Goal: Task Accomplishment & Management: Use online tool/utility

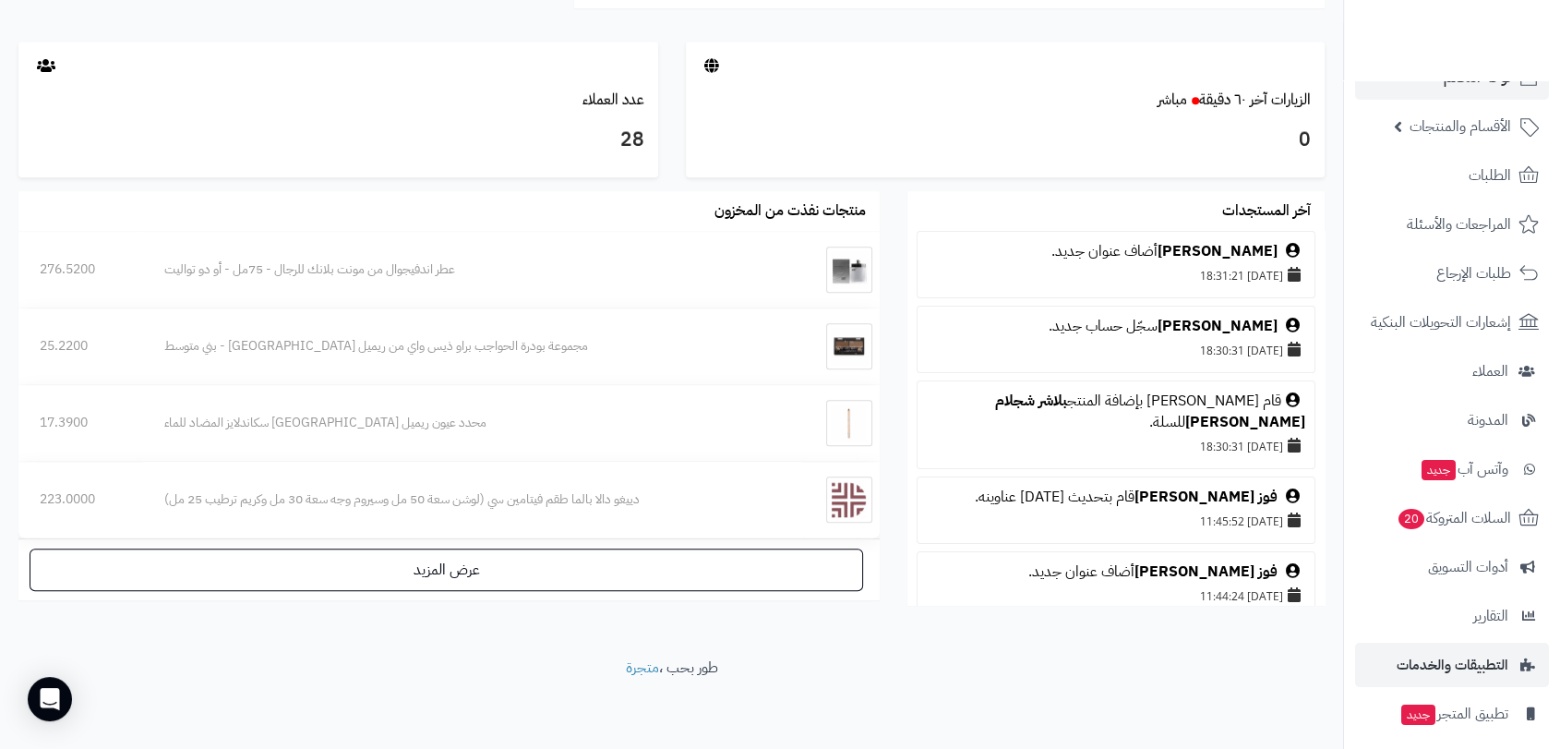
scroll to position [145, 0]
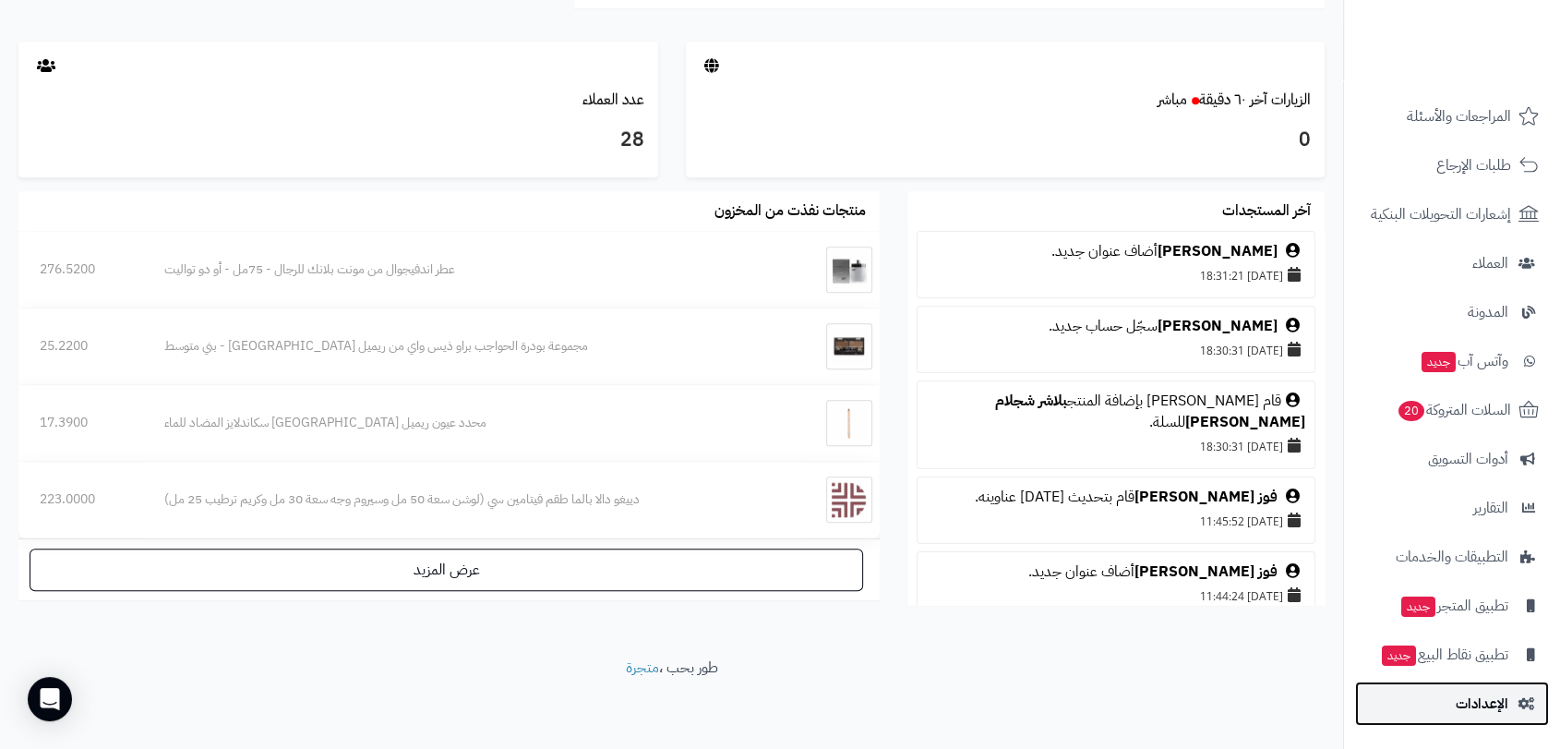
click at [1473, 692] on span "الإعدادات" at bounding box center [1482, 704] width 53 height 26
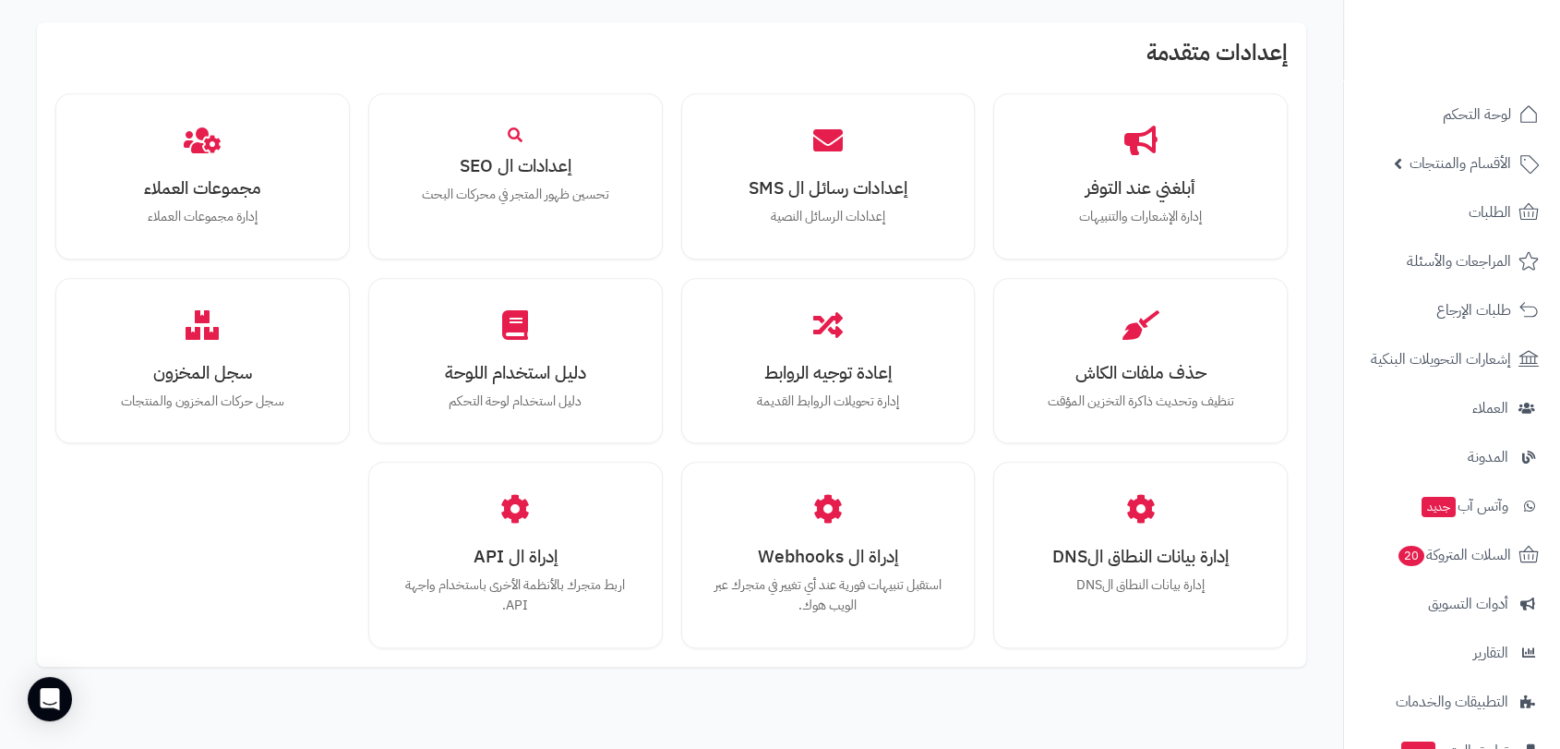
scroll to position [1538, 0]
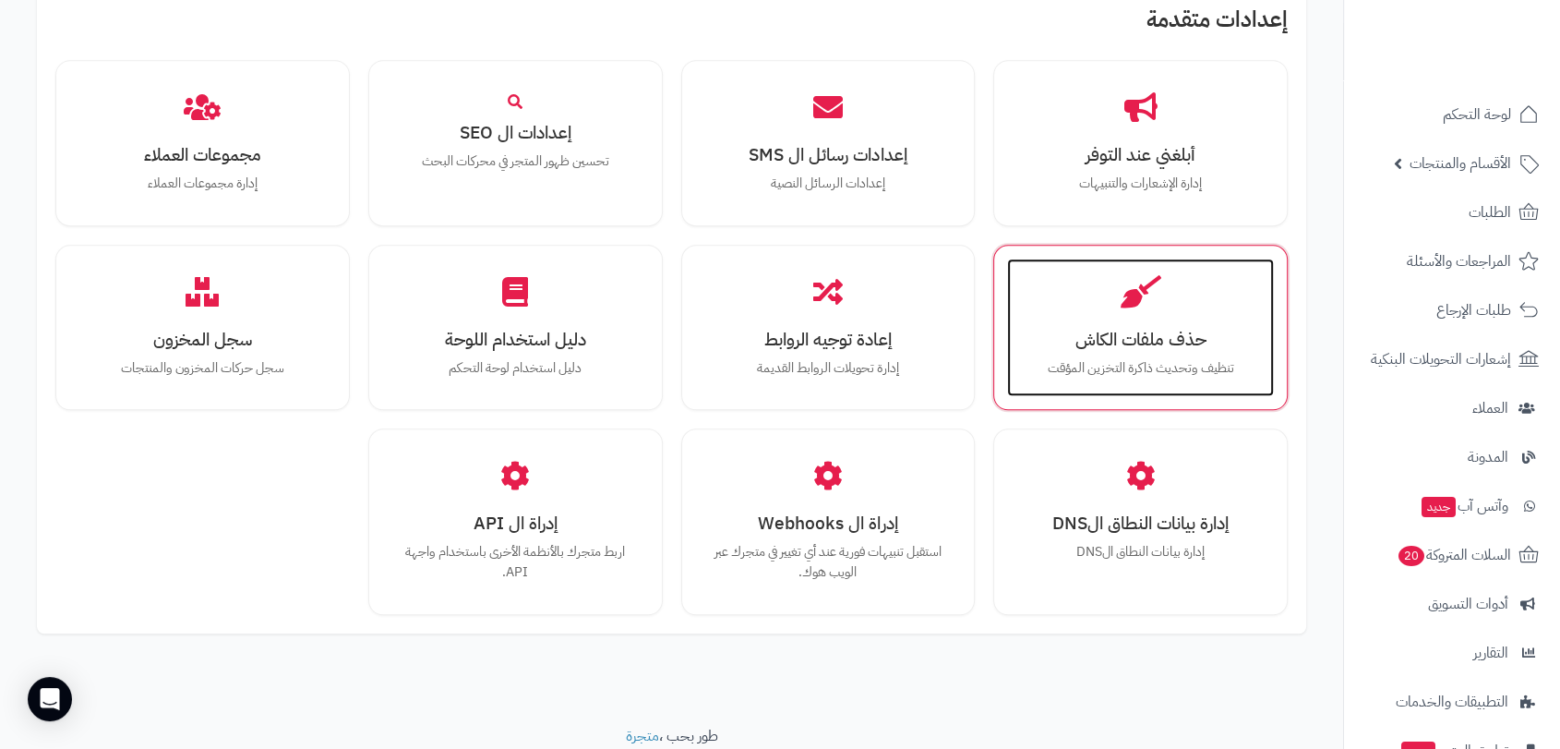
click at [1149, 330] on h3 "حذف ملفات الكاش" at bounding box center [1141, 339] width 230 height 19
